Goal: Find specific page/section: Find specific page/section

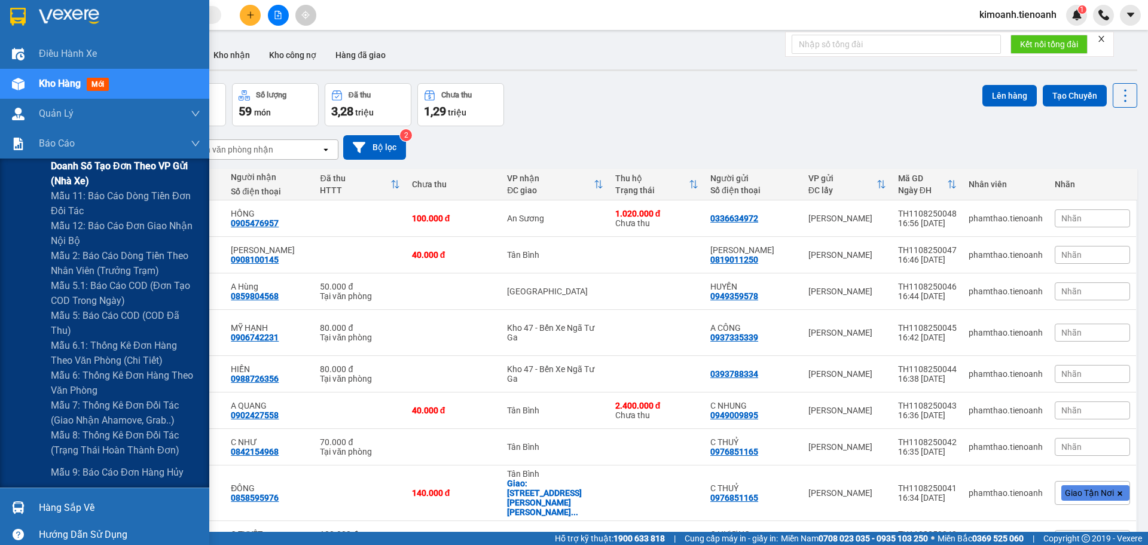
click at [95, 165] on span "Doanh số tạo đơn theo VP gửi (nhà xe)" at bounding box center [126, 174] width 150 height 30
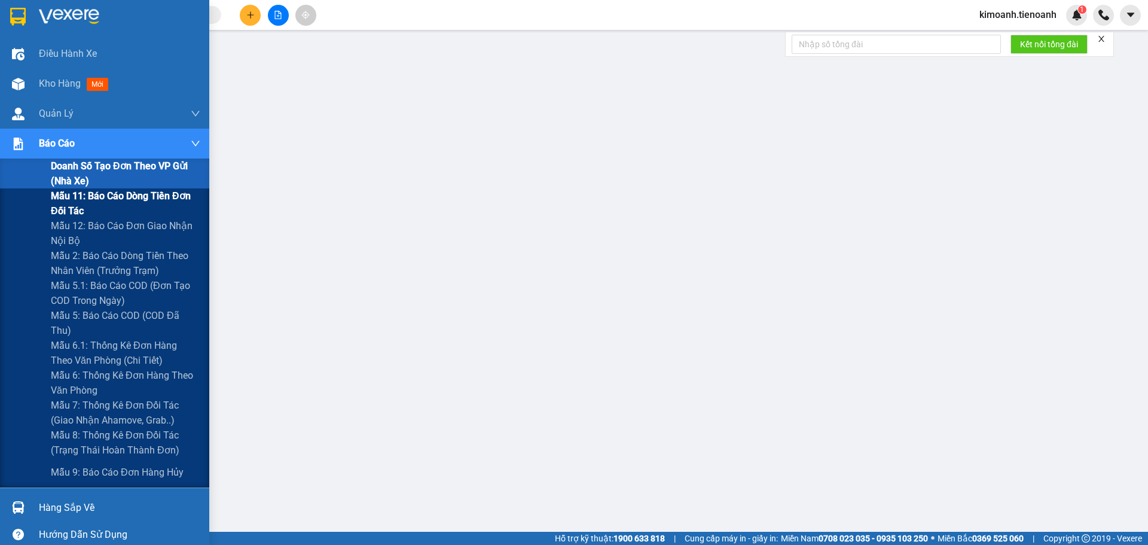
click at [1, 203] on div "Mẫu 11: Báo cáo dòng tiền đơn đối tác" at bounding box center [104, 203] width 209 height 30
